Goal: Register for event/course

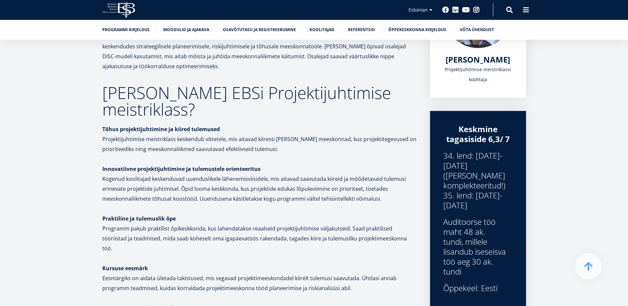
scroll to position [8, 0]
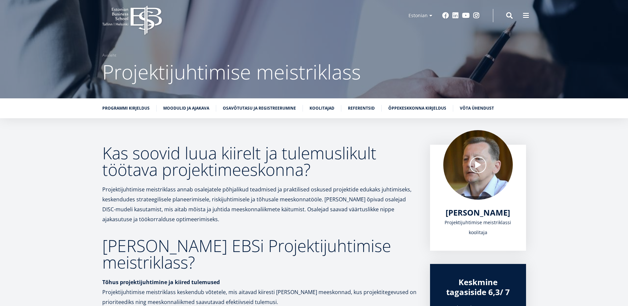
click at [476, 161] on div at bounding box center [478, 165] width 70 height 70
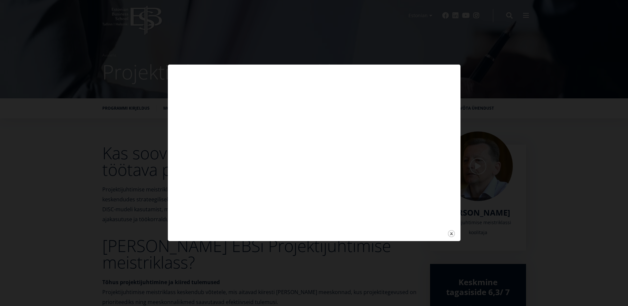
click at [254, 238] on div at bounding box center [314, 239] width 283 height 3
click at [452, 234] on button "Close" at bounding box center [451, 233] width 8 height 8
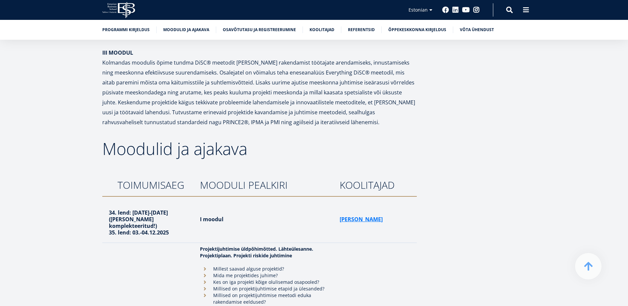
scroll to position [994, 0]
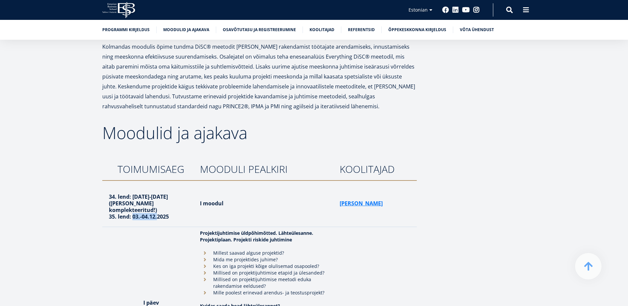
drag, startPoint x: 132, startPoint y: 179, endPoint x: 158, endPoint y: 181, distance: 25.9
click at [158, 213] on strong "35. lend: 03.-04.12.2025" at bounding box center [139, 216] width 60 height 7
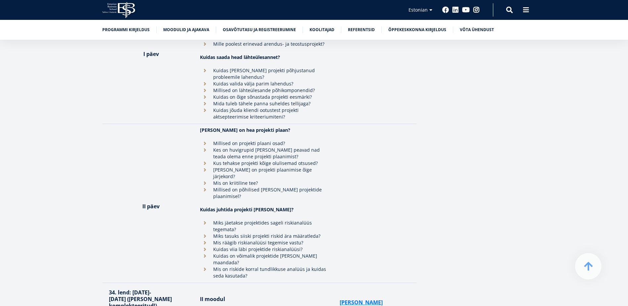
scroll to position [1326, 0]
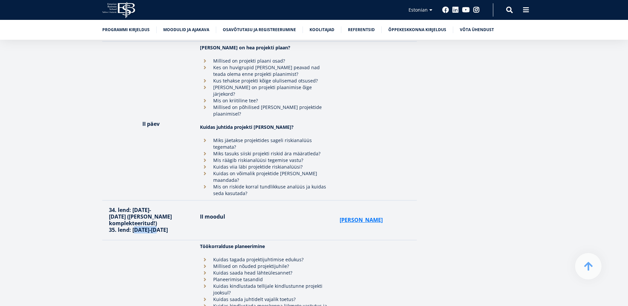
drag, startPoint x: 134, startPoint y: 159, endPoint x: 152, endPoint y: 162, distance: 18.0
click at [152, 226] on strong "35. lend: [DATE]-[DATE]" at bounding box center [138, 229] width 59 height 7
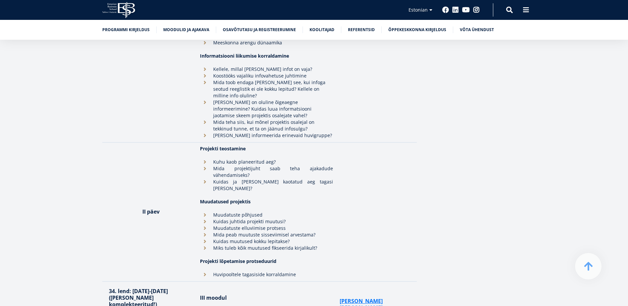
scroll to position [1657, 0]
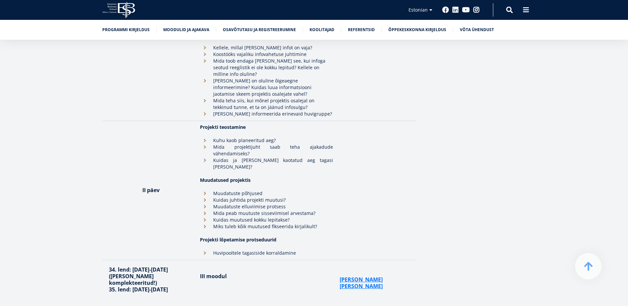
drag, startPoint x: 132, startPoint y: 199, endPoint x: 170, endPoint y: 199, distance: 37.7
click at [170, 286] on p "35. lend: [DATE]-[DATE]" at bounding box center [151, 289] width 85 height 7
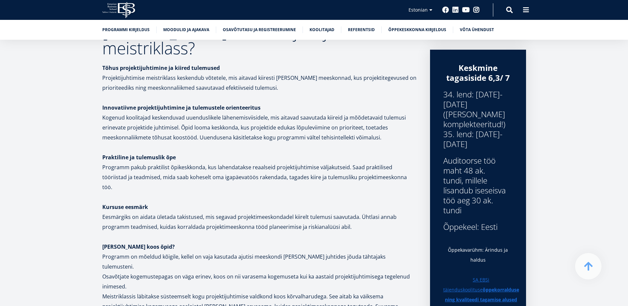
scroll to position [0, 0]
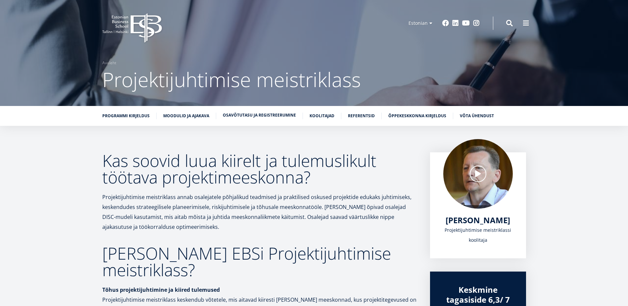
click at [263, 118] on link "Osavõtutasu ja registreerumine" at bounding box center [259, 115] width 73 height 7
click at [204, 209] on p "Projektijuhtimise meistriklass annab osalejatele põhjalikud teadmised ja prakti…" at bounding box center [259, 212] width 315 height 40
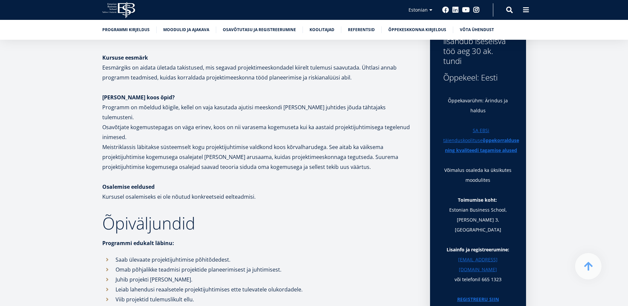
scroll to position [386, 0]
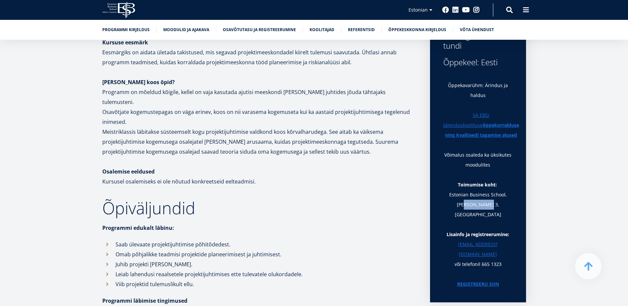
drag, startPoint x: 472, startPoint y: 213, endPoint x: 480, endPoint y: 213, distance: 7.3
click at [480, 213] on p "Estonian Business School , [PERSON_NAME] 3, [GEOGRAPHIC_DATA]" at bounding box center [478, 205] width 70 height 30
copy p "Lauteri 3,"
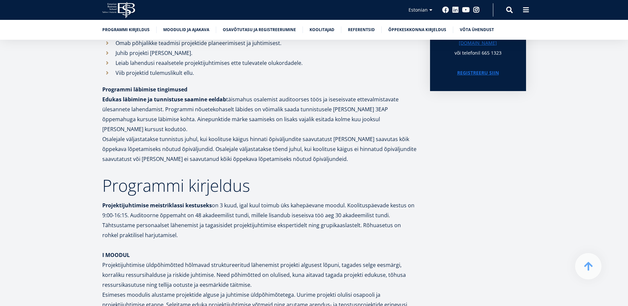
scroll to position [607, 0]
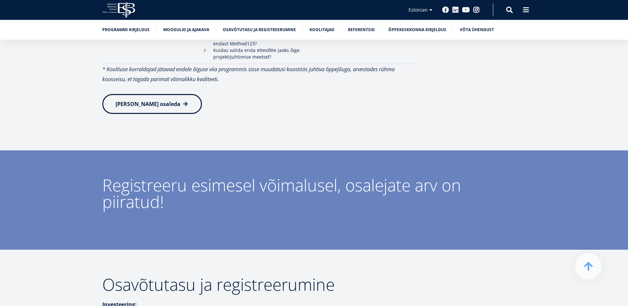
scroll to position [2211, 0]
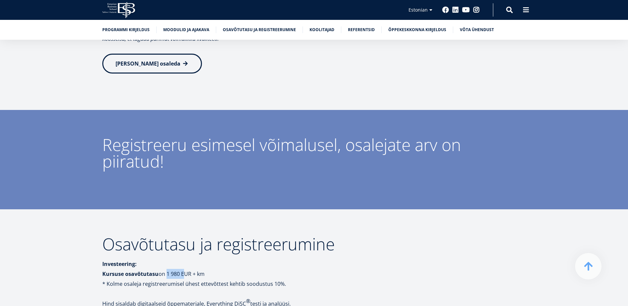
drag, startPoint x: 165, startPoint y: 178, endPoint x: 183, endPoint y: 176, distance: 18.3
click at [183, 259] on p "Investeering: Kursuse osavõtutasu on 1 980 EUR + km" at bounding box center [259, 269] width 315 height 20
click at [108, 299] on p "Hind sisaldab digitaalseid õppematerjale, Everything DiSC ® testi ja analüüsi." at bounding box center [259, 304] width 315 height 10
